Goal: Transaction & Acquisition: Purchase product/service

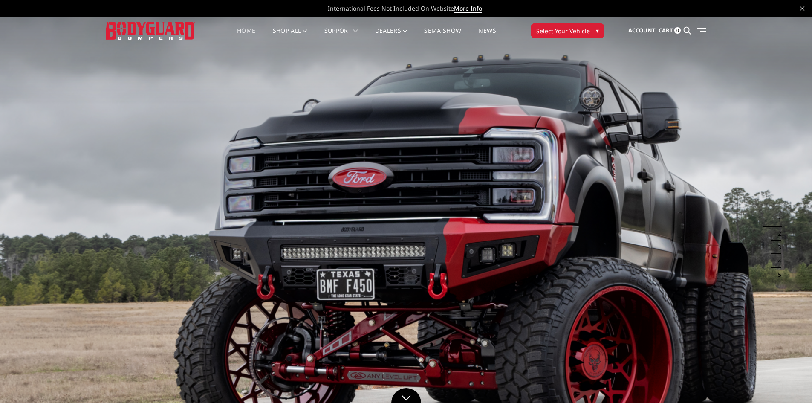
click at [577, 33] on span "Select Your Vehicle" at bounding box center [563, 30] width 54 height 9
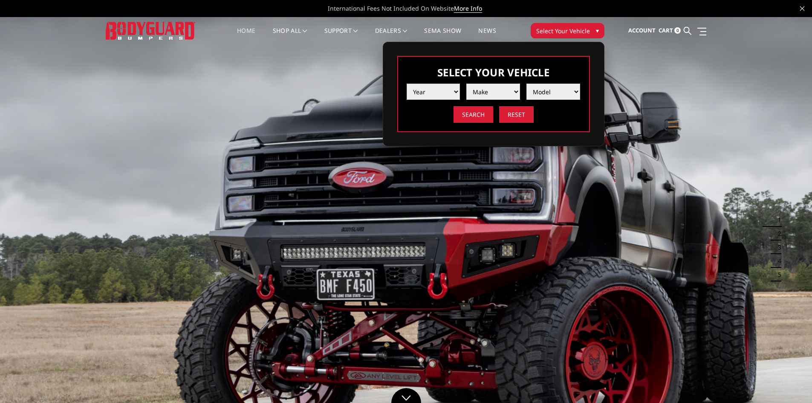
click at [451, 89] on select "Year 2025 2024 2023 2022 2021 2020 2019 2018 2017 2016 2015 2014 2013 2012 2011…" at bounding box center [434, 92] width 54 height 16
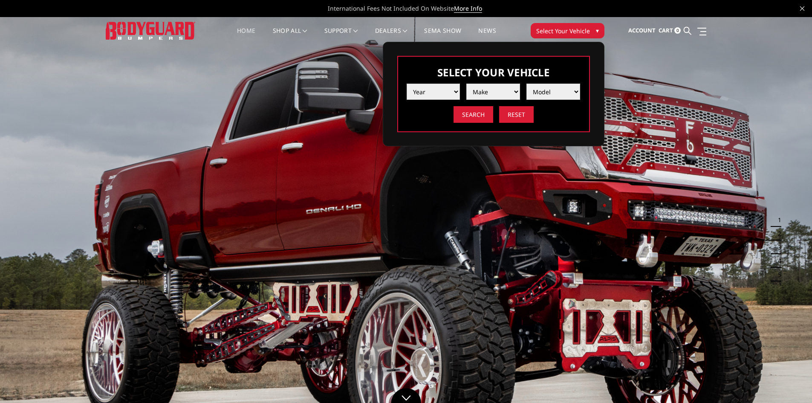
select select "yr_2024"
click at [407, 84] on select "Year 2025 2024 2023 2022 2021 2020 2019 2018 2017 2016 2015 2014 2013 2012 2011…" at bounding box center [434, 92] width 54 height 16
click at [495, 95] on select "Make Chevrolet Ford GMC Ram Toyota" at bounding box center [494, 92] width 54 height 16
select select "mk_ram"
click at [467, 84] on select "Make Chevrolet Ford GMC Ram Toyota" at bounding box center [494, 92] width 54 height 16
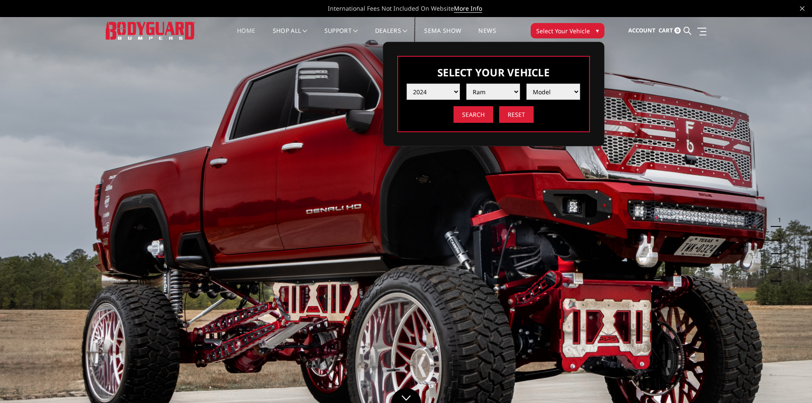
click at [555, 98] on select "Model 1500 6-Lug 1500 Rebel 2500 / 3500 4500 / 5500 TRX" at bounding box center [554, 92] width 54 height 16
select select "md_2500-3500"
click at [527, 84] on select "Model 1500 6-Lug 1500 Rebel 2500 / 3500 4500 / 5500 TRX" at bounding box center [554, 92] width 54 height 16
drag, startPoint x: 473, startPoint y: 117, endPoint x: 481, endPoint y: 121, distance: 8.0
click at [473, 117] on input "Search" at bounding box center [474, 114] width 40 height 17
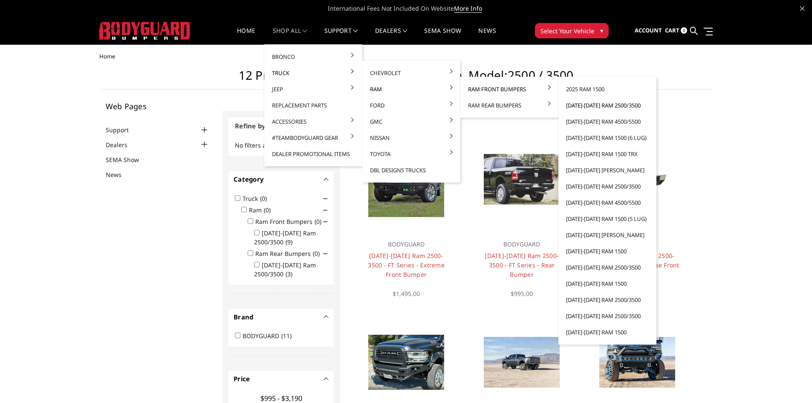
click at [594, 103] on link "[DATE]-[DATE] Ram 2500/3500" at bounding box center [607, 105] width 91 height 16
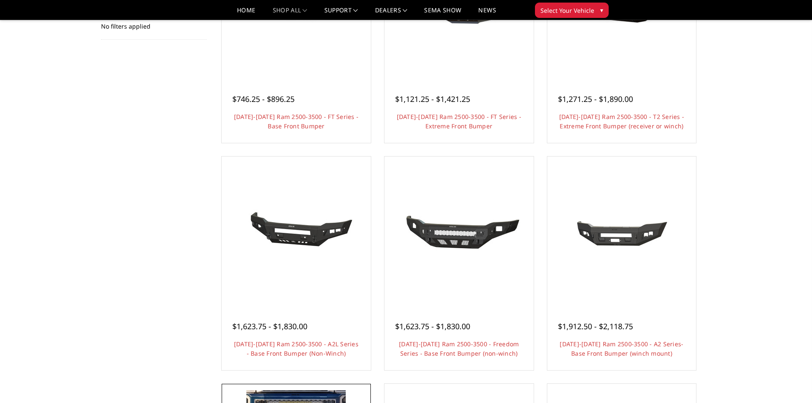
scroll to position [384, 0]
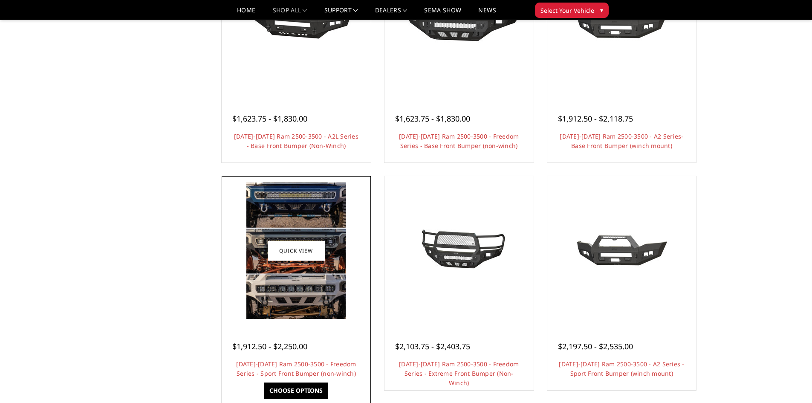
click at [287, 393] on link "Choose Options" at bounding box center [296, 391] width 64 height 16
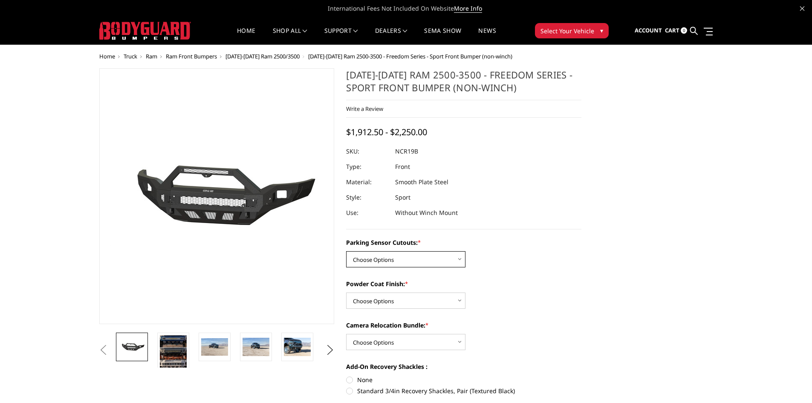
click at [457, 263] on select "Choose Options No - Without Parking Sensor Cutouts Yes - With Parking Sensor Cu…" at bounding box center [405, 259] width 119 height 16
select select "2713"
click at [346, 251] on select "Choose Options No - Without Parking Sensor Cutouts Yes - With Parking Sensor Cu…" at bounding box center [405, 259] width 119 height 16
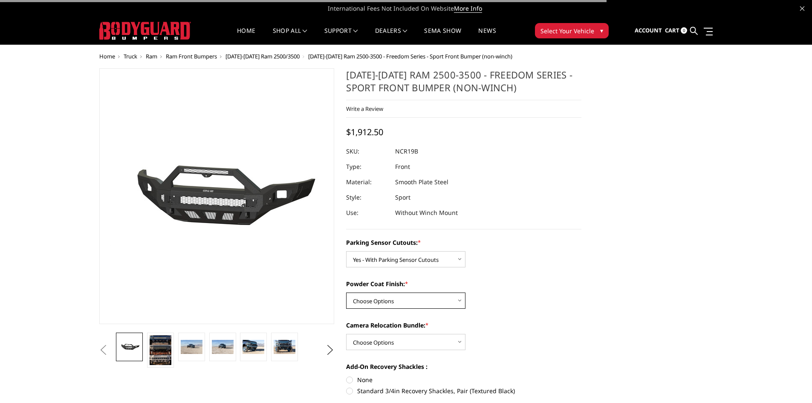
click at [403, 299] on select "Choose Options Bare Metal Texture Black Powder Coat" at bounding box center [405, 301] width 119 height 16
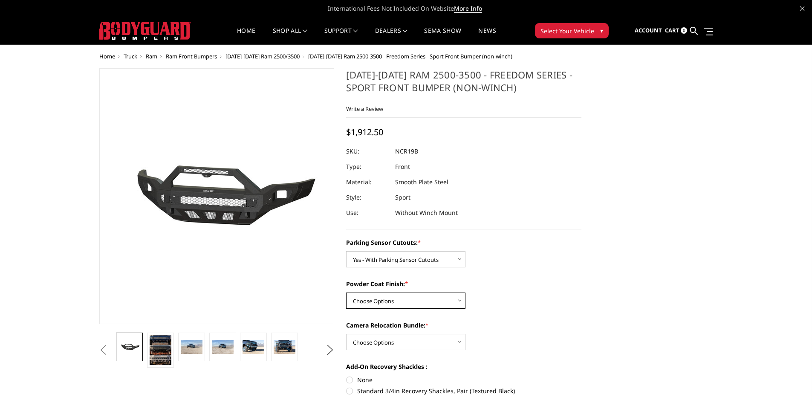
select select "2715"
click at [346, 293] on select "Choose Options Bare Metal Texture Black Powder Coat" at bounding box center [405, 301] width 119 height 16
click at [432, 341] on select "Choose Options WITH Camera Relocation Bundle WITHOUT Camera Relocation Bundle" at bounding box center [405, 342] width 119 height 16
select select "2717"
click at [346, 334] on select "Choose Options WITH Camera Relocation Bundle WITHOUT Camera Relocation Bundle" at bounding box center [405, 342] width 119 height 16
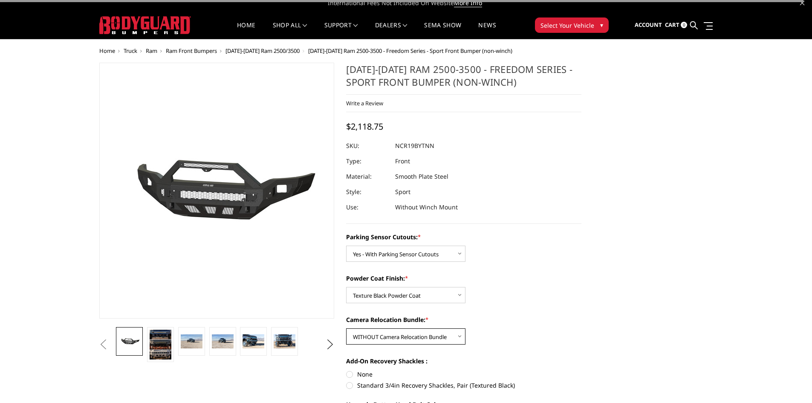
scroll to position [85, 0]
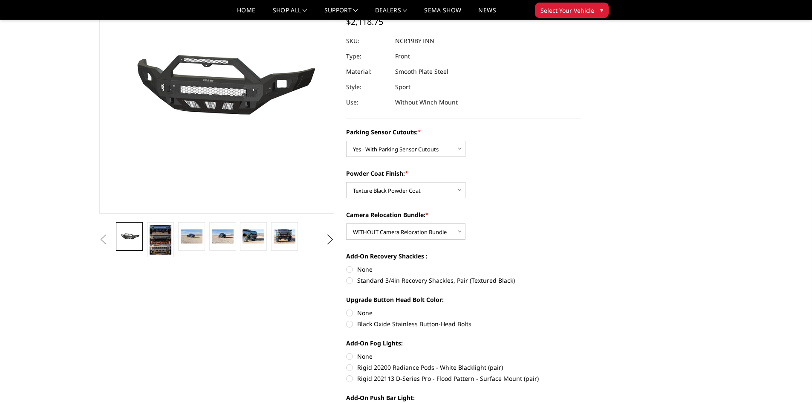
click at [350, 273] on label "None" at bounding box center [463, 269] width 235 height 9
click at [347, 265] on input "None" at bounding box center [346, 265] width 0 height 0
radio input "true"
drag, startPoint x: 351, startPoint y: 313, endPoint x: 367, endPoint y: 313, distance: 15.8
click at [351, 313] on label "None" at bounding box center [463, 312] width 235 height 9
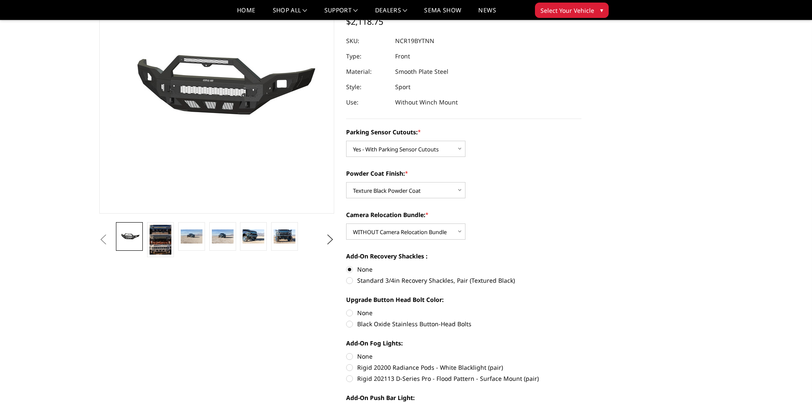
click at [347, 309] on input "None" at bounding box center [346, 308] width 0 height 0
radio input "true"
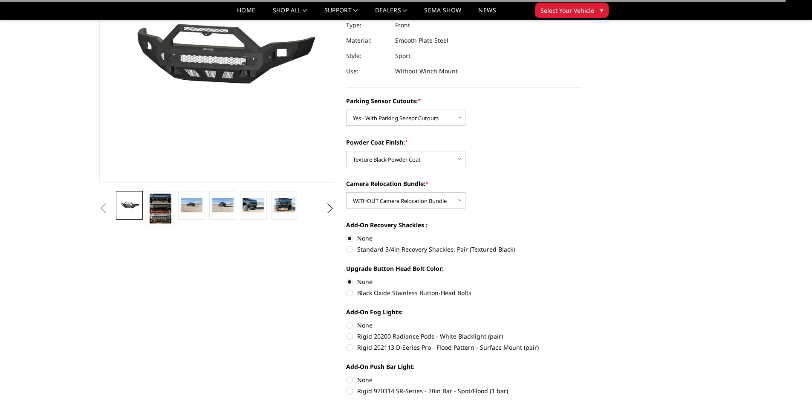
scroll to position [171, 0]
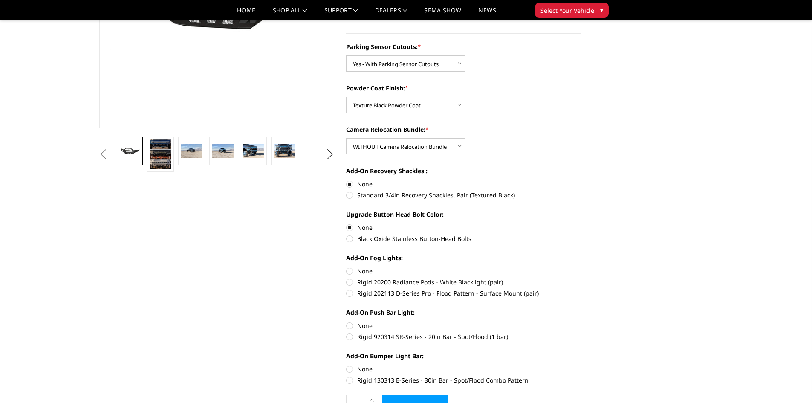
click at [350, 273] on label "None" at bounding box center [463, 271] width 235 height 9
click at [347, 267] on input "None" at bounding box center [346, 267] width 0 height 0
radio input "true"
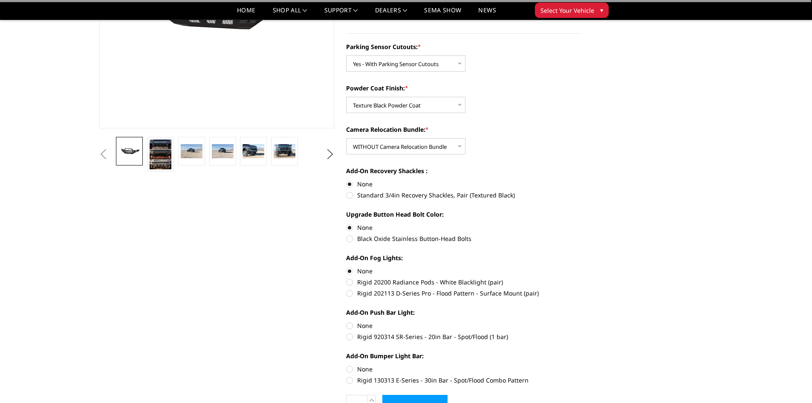
click at [350, 324] on label "None" at bounding box center [463, 325] width 235 height 9
click at [347, 322] on input "None" at bounding box center [346, 321] width 0 height 0
radio input "true"
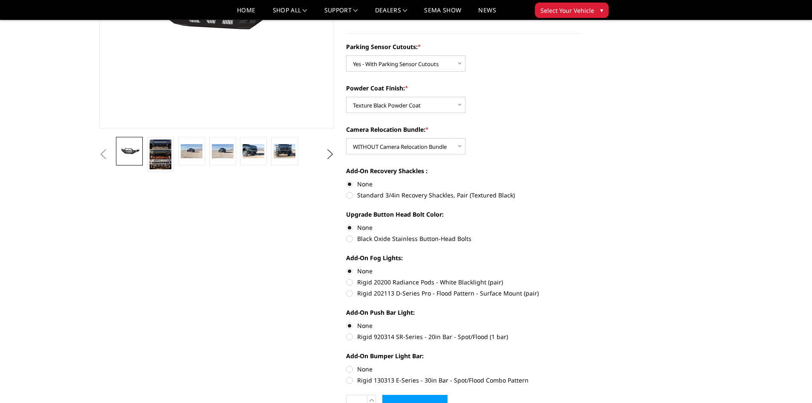
click at [351, 368] on label "None" at bounding box center [463, 369] width 235 height 9
click at [347, 365] on input "None" at bounding box center [346, 365] width 0 height 0
radio input "true"
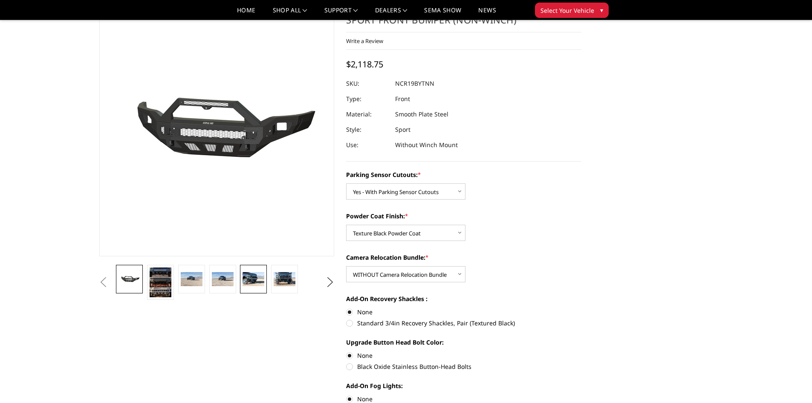
click at [255, 281] on img at bounding box center [254, 279] width 22 height 14
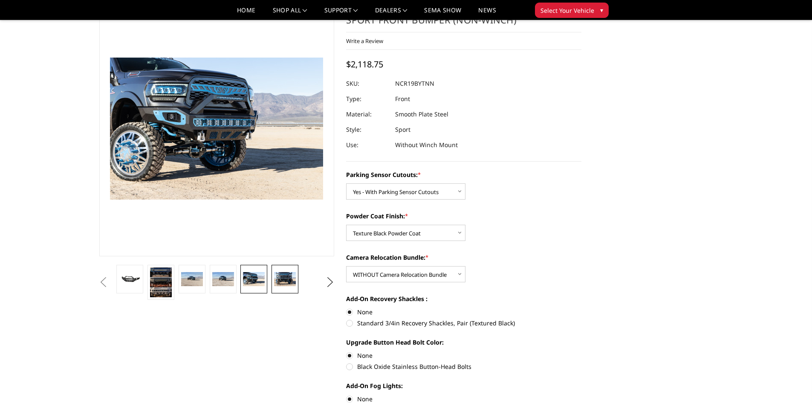
click at [278, 278] on img at bounding box center [285, 279] width 22 height 14
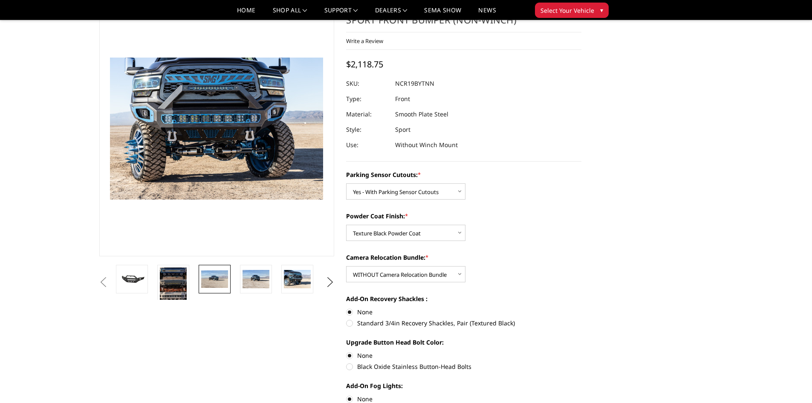
click at [213, 277] on img at bounding box center [214, 279] width 27 height 18
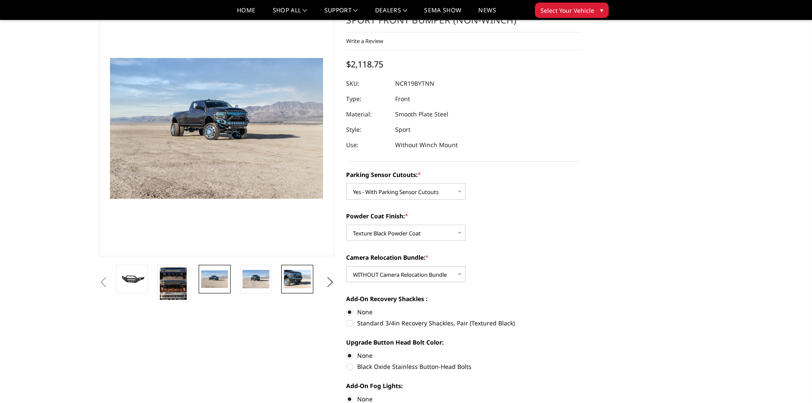
click at [292, 277] on img at bounding box center [297, 279] width 27 height 18
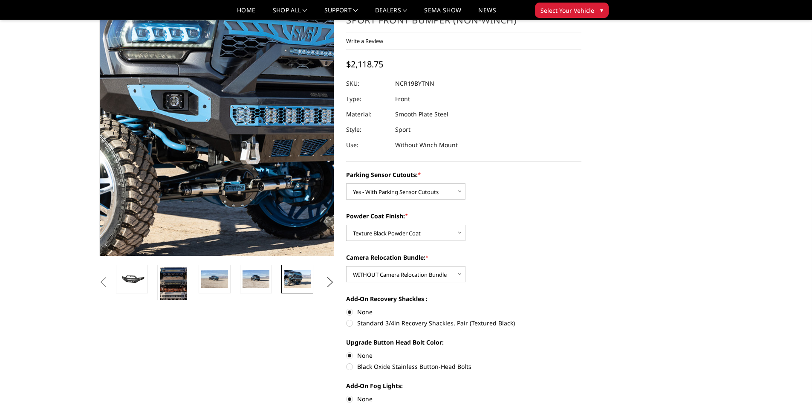
click at [162, 123] on img at bounding box center [290, 131] width 546 height 364
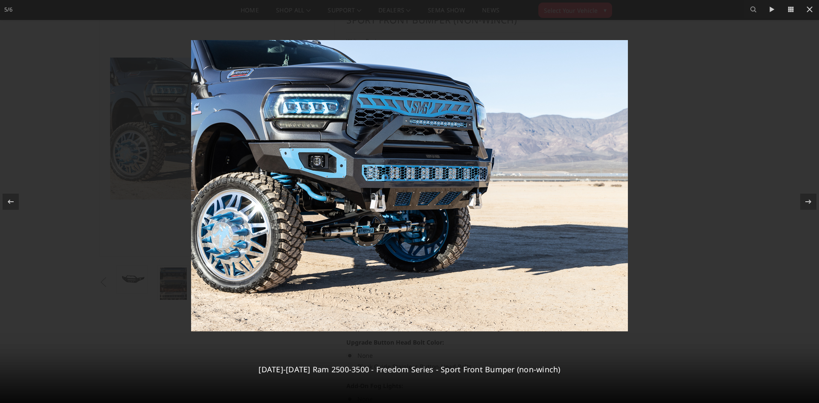
click at [664, 99] on div at bounding box center [409, 201] width 819 height 403
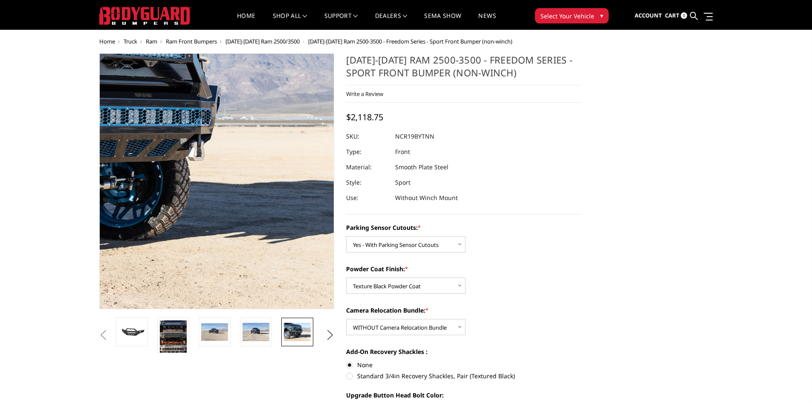
scroll to position [0, 0]
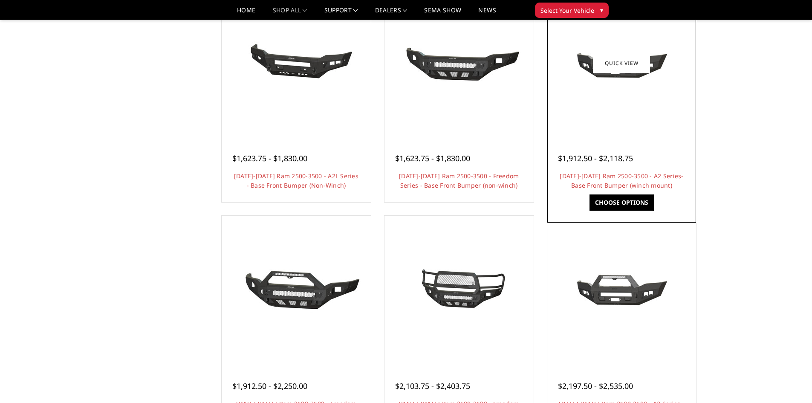
scroll to position [213, 0]
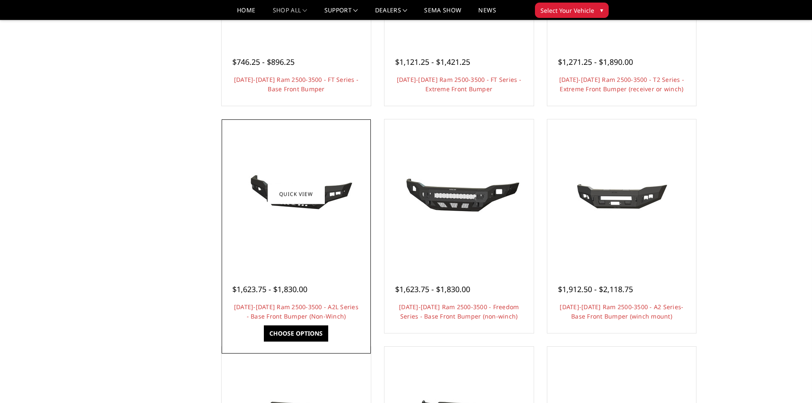
click at [296, 210] on img at bounding box center [296, 194] width 136 height 64
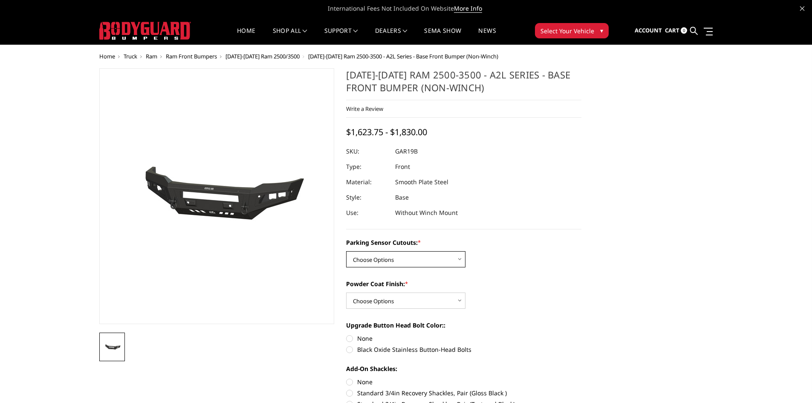
click at [418, 257] on select "Choose Options No - Without Parking Sensor Cutouts Yes - With Parking Sensor Cu…" at bounding box center [405, 259] width 119 height 16
select select "3479"
click at [346, 251] on select "Choose Options No - Without Parking Sensor Cutouts Yes - With Parking Sensor Cu…" at bounding box center [405, 259] width 119 height 16
click at [418, 299] on select "Choose Options Bare Metal Textured Black Powder Coat" at bounding box center [405, 301] width 119 height 16
select select "3481"
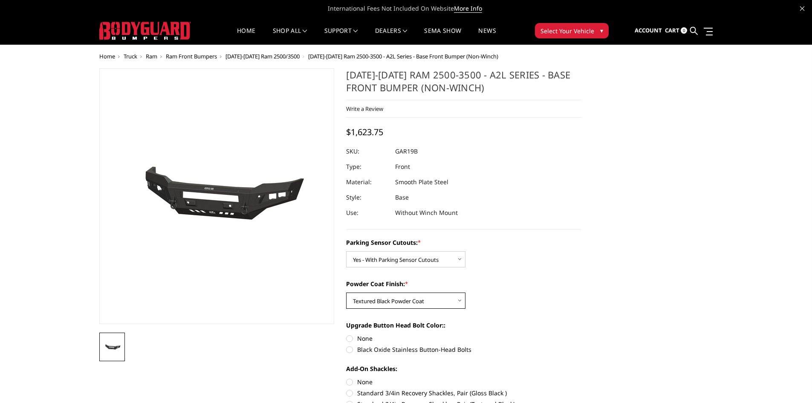
click at [346, 293] on select "Choose Options Bare Metal Textured Black Powder Coat" at bounding box center [405, 301] width 119 height 16
click at [347, 335] on label "None" at bounding box center [463, 338] width 235 height 9
click at [347, 334] on input "None" at bounding box center [346, 334] width 0 height 0
radio input "true"
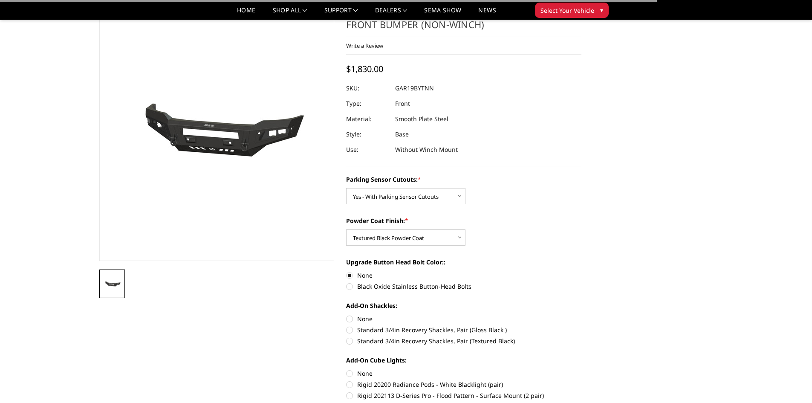
scroll to position [128, 0]
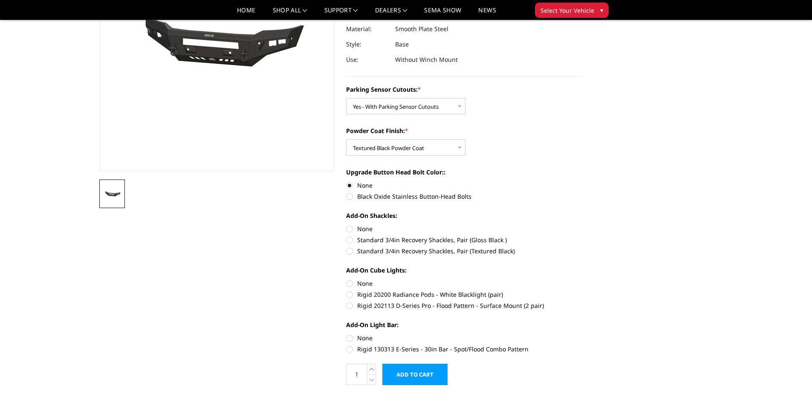
click at [351, 229] on label "None" at bounding box center [463, 228] width 235 height 9
click at [347, 225] on input "None" at bounding box center [346, 224] width 0 height 0
radio input "true"
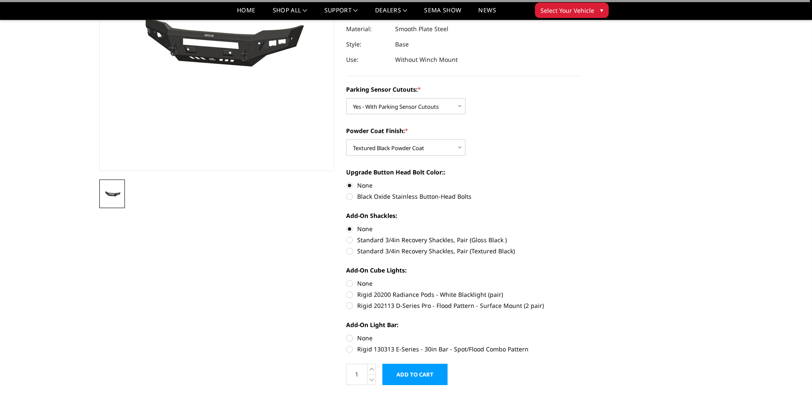
click at [351, 282] on label "None" at bounding box center [463, 283] width 235 height 9
click at [347, 279] on input "None" at bounding box center [346, 279] width 0 height 0
radio input "true"
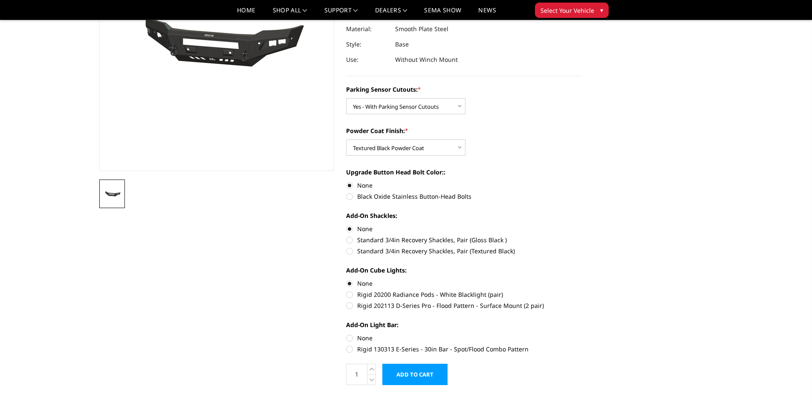
click at [351, 336] on label "None" at bounding box center [463, 337] width 235 height 9
click at [347, 334] on input "None" at bounding box center [346, 333] width 0 height 0
radio input "true"
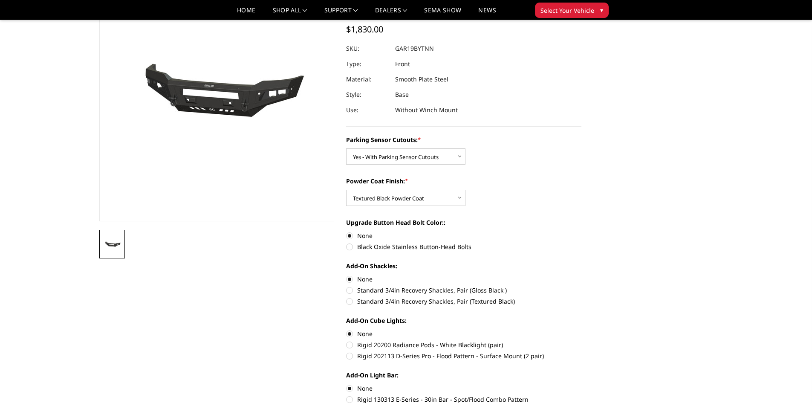
scroll to position [0, 0]
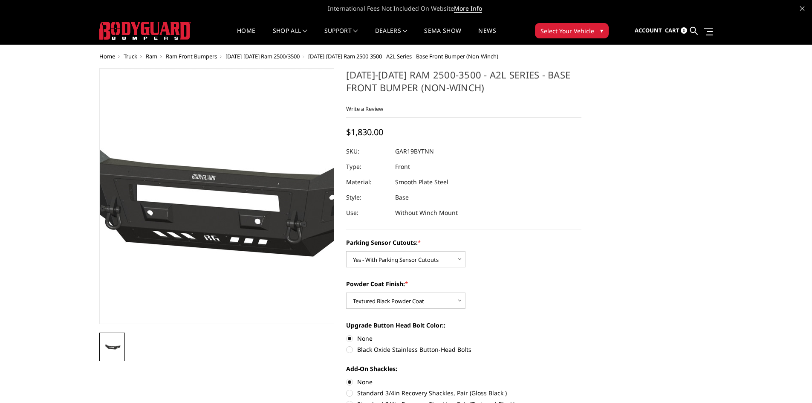
click at [209, 222] on img at bounding box center [223, 196] width 546 height 255
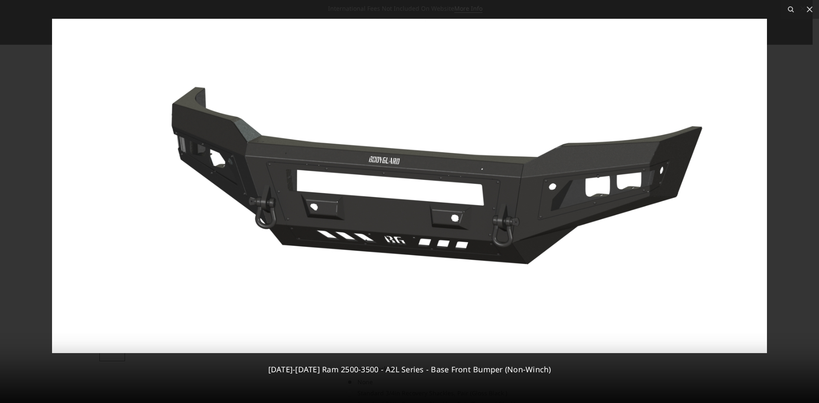
click at [806, 72] on div at bounding box center [409, 201] width 819 height 403
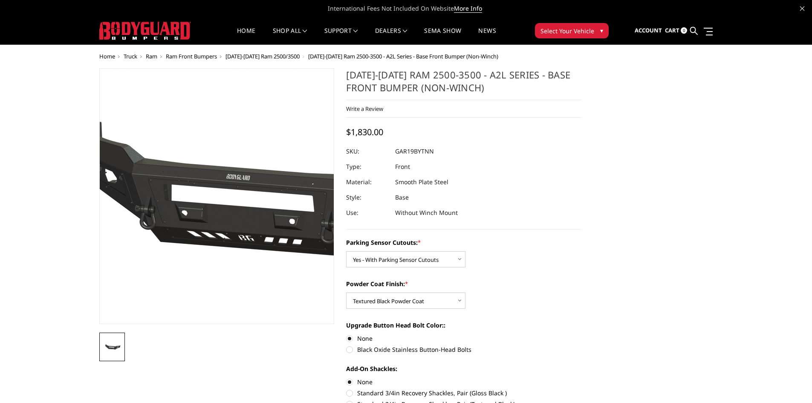
click at [186, 233] on img at bounding box center [258, 196] width 546 height 255
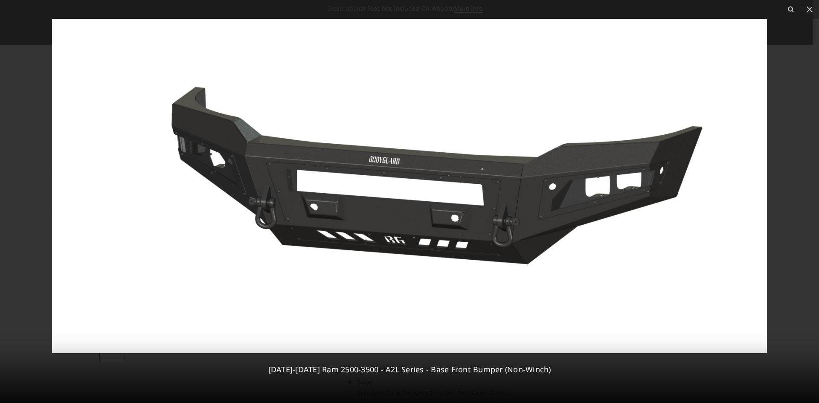
click at [780, 174] on div at bounding box center [409, 201] width 819 height 403
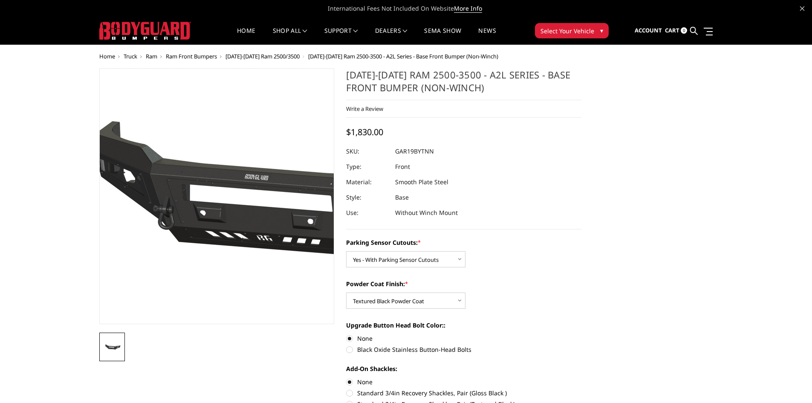
click at [172, 222] on img at bounding box center [276, 196] width 546 height 255
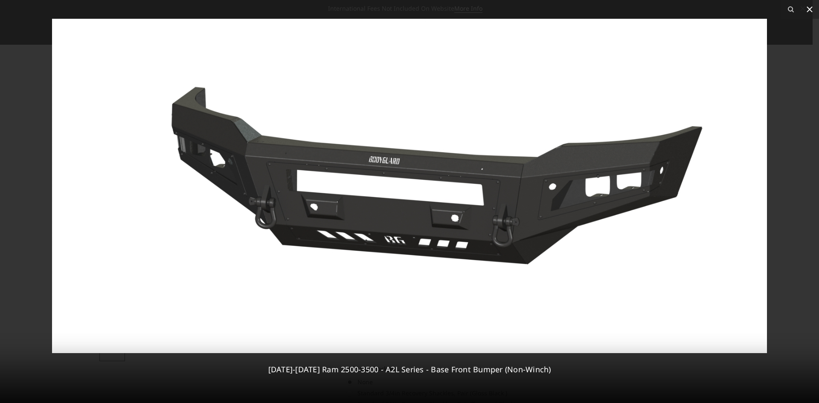
click at [810, 10] on icon at bounding box center [809, 9] width 6 height 6
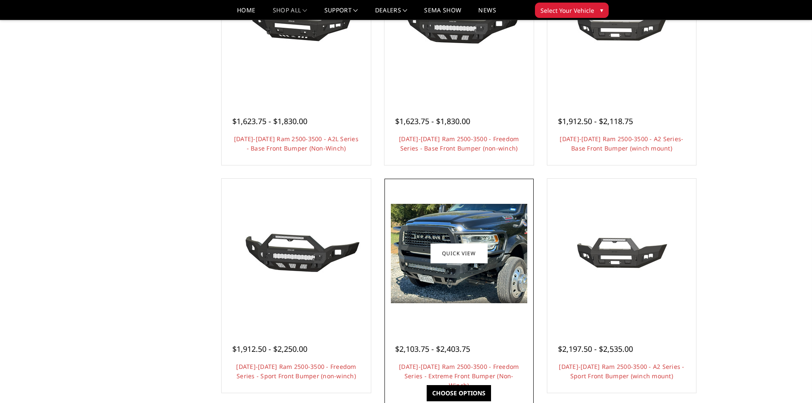
scroll to position [384, 0]
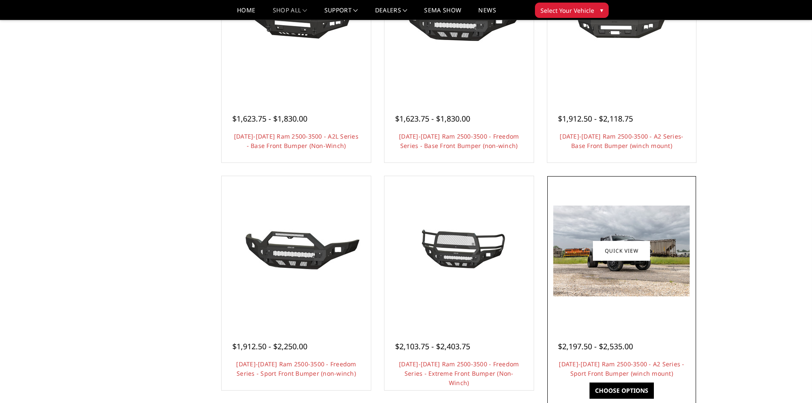
click at [640, 282] on img at bounding box center [622, 251] width 136 height 91
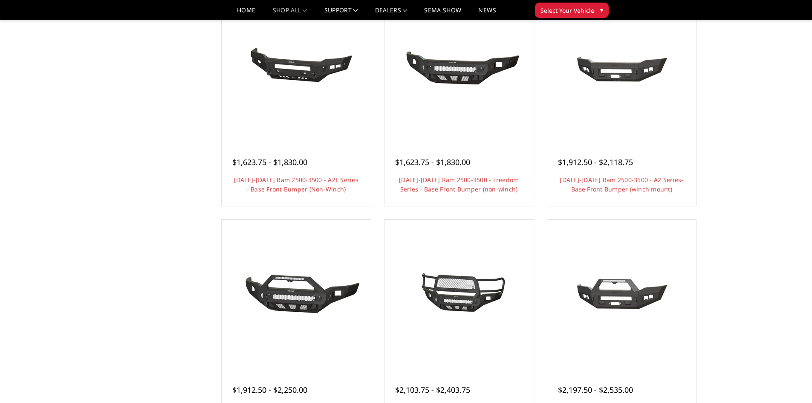
scroll to position [341, 0]
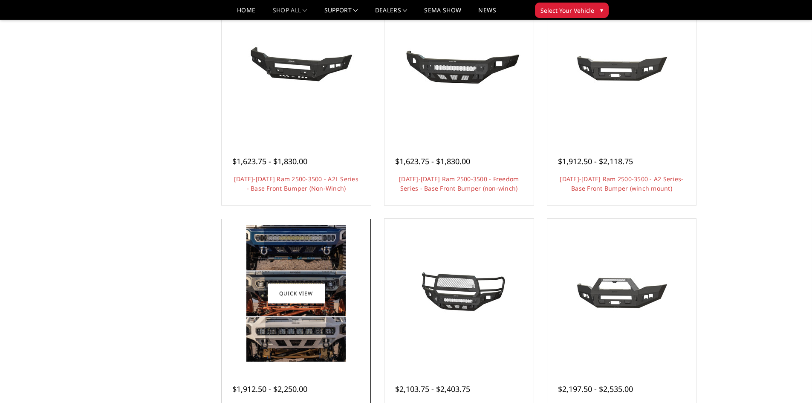
click at [358, 303] on img at bounding box center [296, 293] width 136 height 64
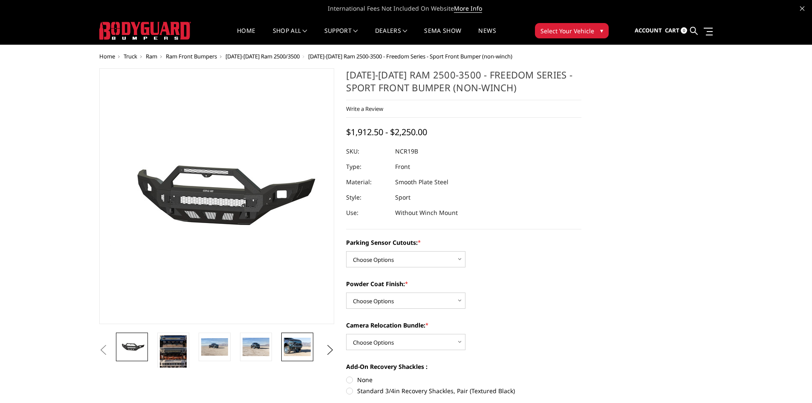
click at [286, 344] on img at bounding box center [297, 347] width 27 height 18
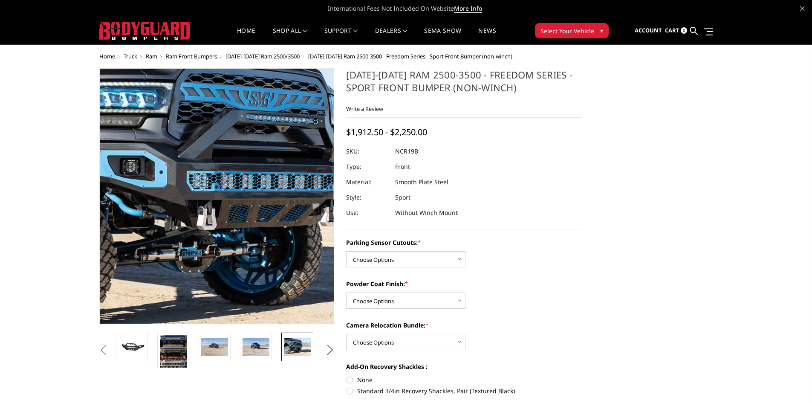
click at [195, 195] on img at bounding box center [246, 197] width 546 height 364
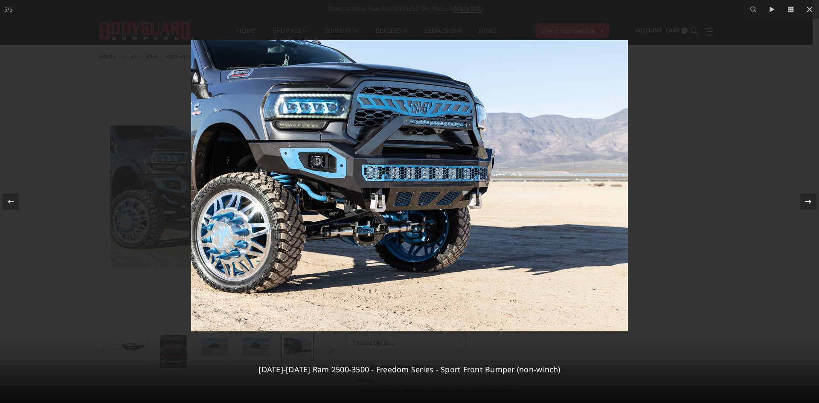
click at [807, 202] on icon at bounding box center [808, 202] width 10 height 10
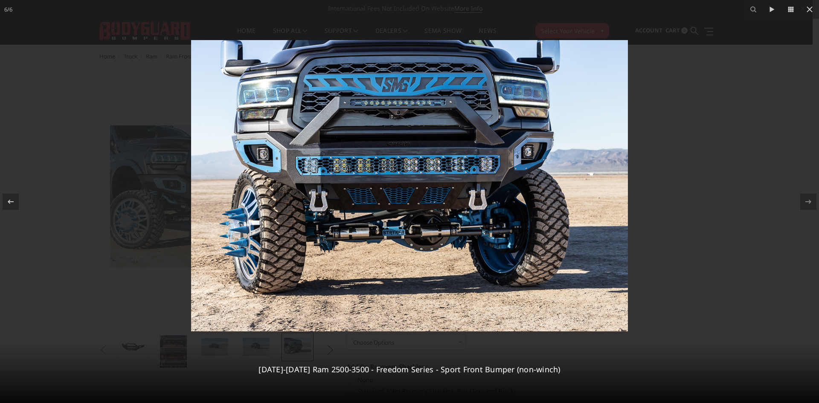
click at [784, 208] on div at bounding box center [409, 201] width 819 height 403
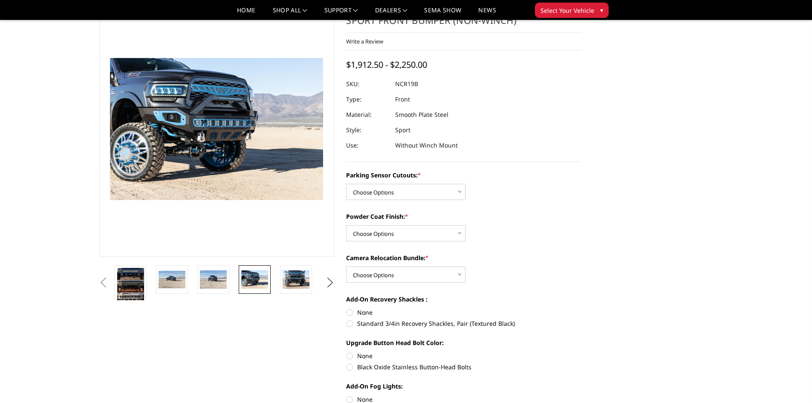
scroll to position [43, 0]
click at [403, 188] on select "Choose Options No - Without Parking Sensor Cutouts Yes - With Parking Sensor Cu…" at bounding box center [405, 191] width 119 height 16
select select "2713"
click at [346, 183] on select "Choose Options No - Without Parking Sensor Cutouts Yes - With Parking Sensor Cu…" at bounding box center [405, 191] width 119 height 16
click at [397, 232] on select "Choose Options Bare Metal Texture Black Powder Coat" at bounding box center [405, 233] width 119 height 16
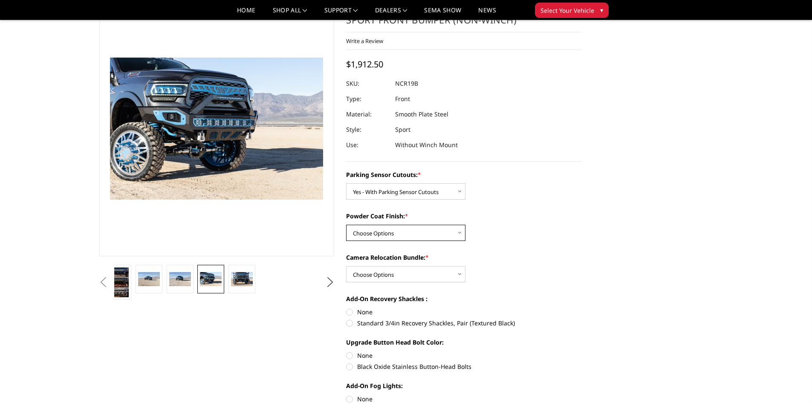
select select "2715"
click at [346, 225] on select "Choose Options Bare Metal Texture Black Powder Coat" at bounding box center [405, 233] width 119 height 16
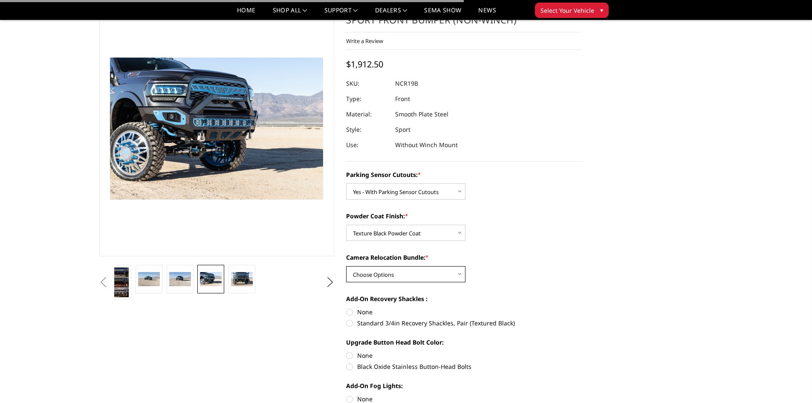
click at [410, 278] on select "Choose Options WITH Camera Relocation Bundle WITHOUT Camera Relocation Bundle" at bounding box center [405, 274] width 119 height 16
select select "2717"
click at [346, 266] on select "Choose Options WITH Camera Relocation Bundle WITHOUT Camera Relocation Bundle" at bounding box center [405, 274] width 119 height 16
